Goal: Find contact information: Find contact information

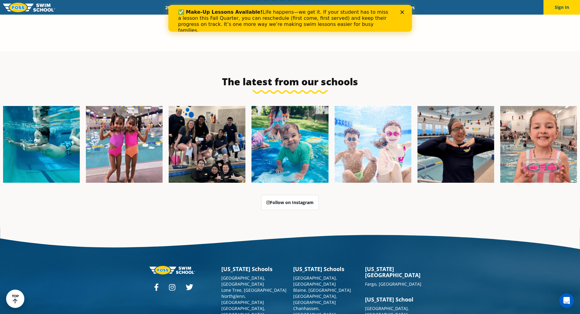
scroll to position [1569, 0]
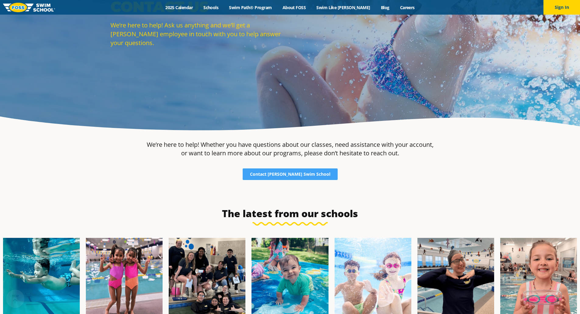
scroll to position [91, 0]
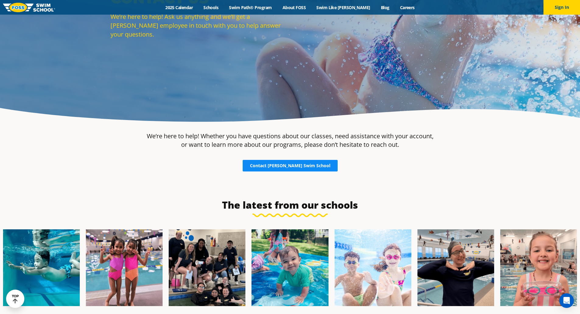
click at [299, 165] on span "Contact [PERSON_NAME] Swim School" at bounding box center [290, 166] width 80 height 4
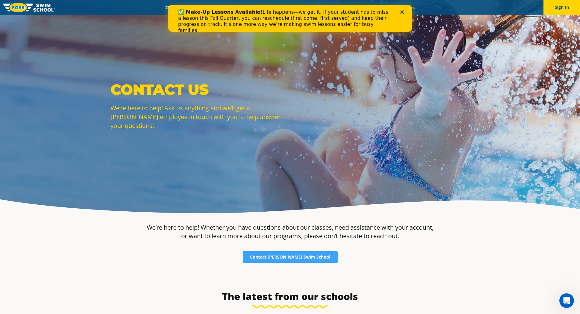
click at [399, 10] on div "✅ Make-Up Lessons Available! Life happens—we get it. If your student has to mis…" at bounding box center [290, 21] width 224 height 28
click at [402, 11] on icon "Close" at bounding box center [402, 12] width 4 height 4
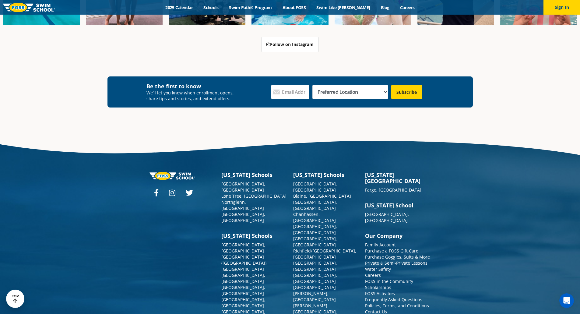
scroll to position [380, 0]
